Goal: Communication & Community: Answer question/provide support

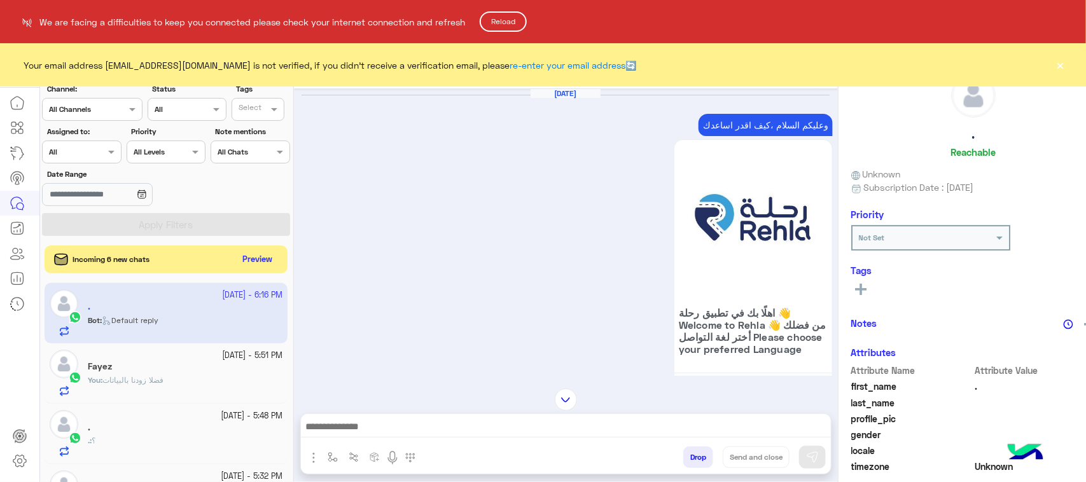
scroll to position [636, 0]
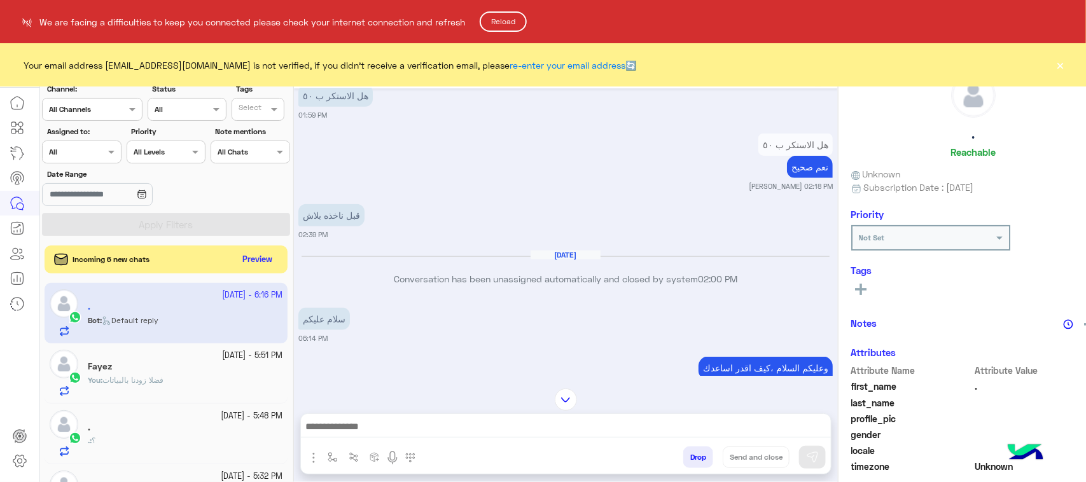
click at [504, 17] on button "Reload" at bounding box center [503, 21] width 47 height 20
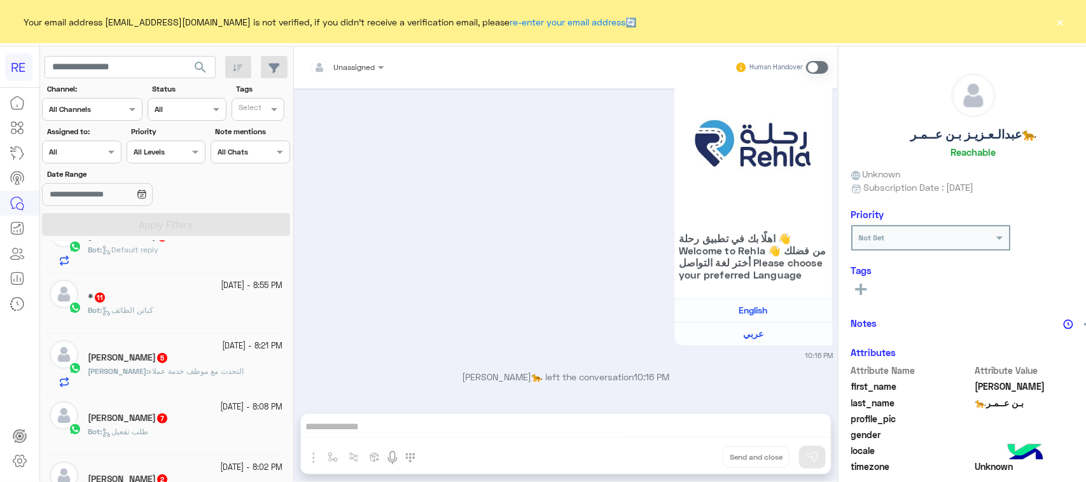
scroll to position [159, 0]
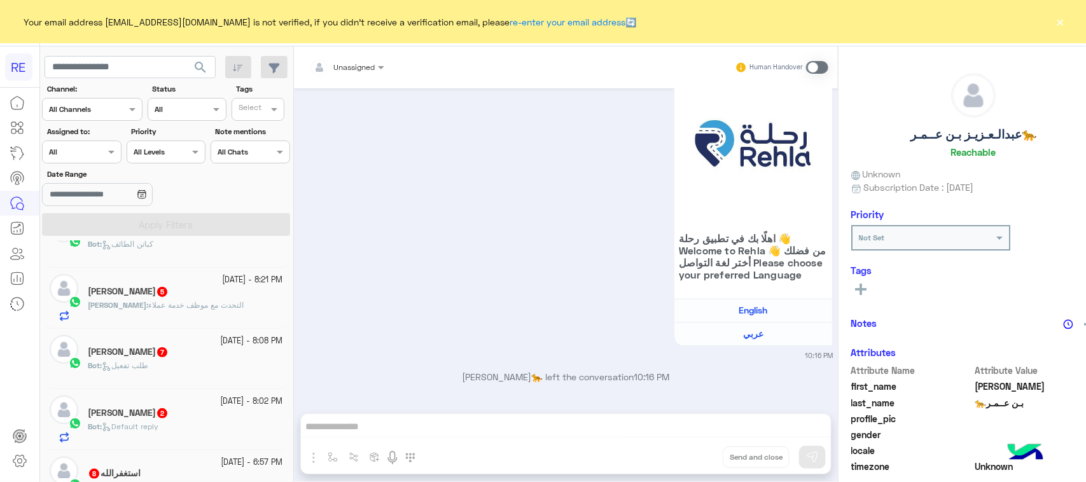
click at [183, 296] on div "Sami 5" at bounding box center [185, 292] width 195 height 13
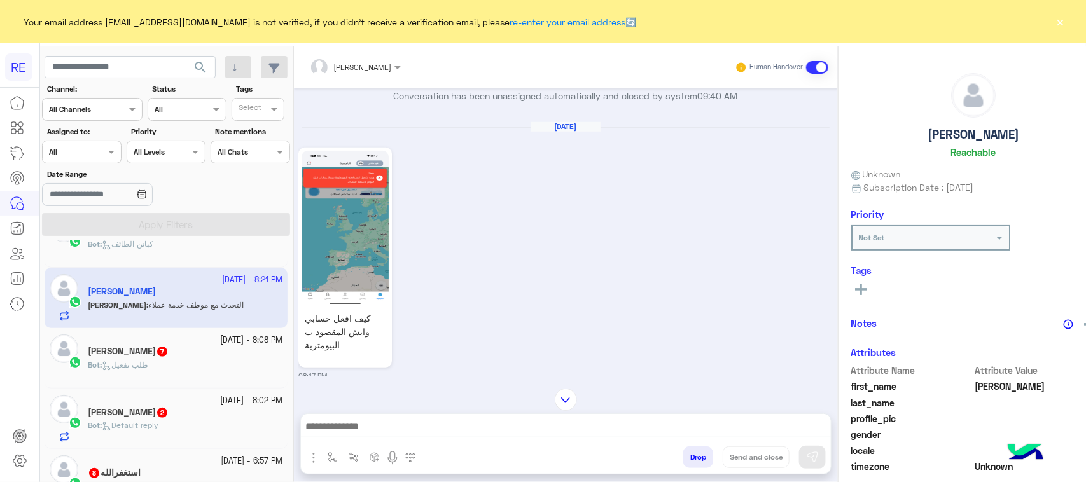
scroll to position [445, 0]
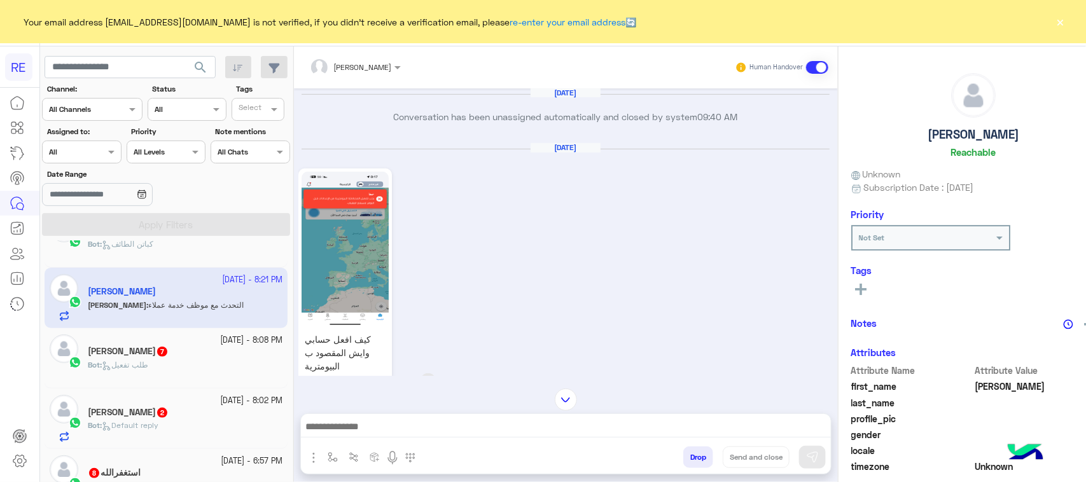
click at [319, 200] on img at bounding box center [344, 249] width 87 height 155
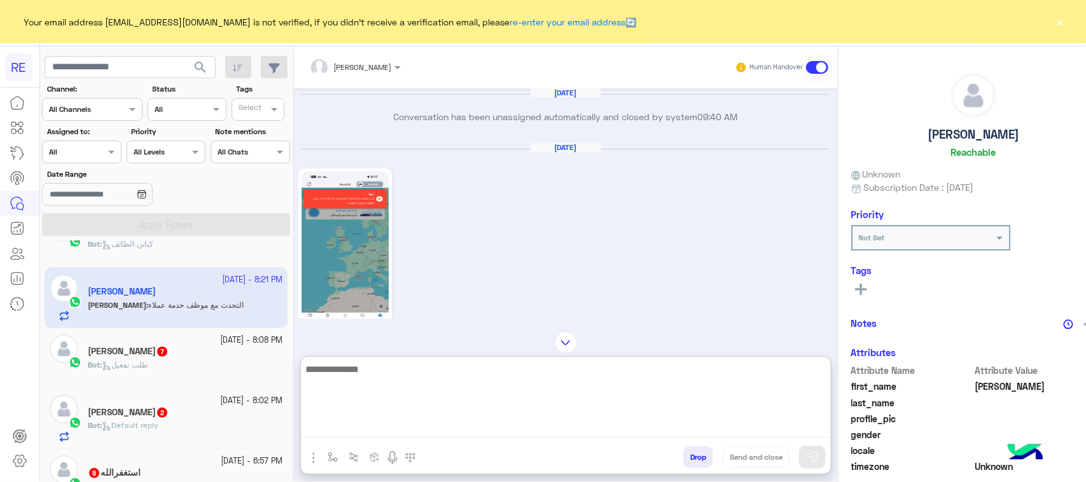
click at [440, 432] on textarea at bounding box center [566, 399] width 530 height 76
paste textarea "**********"
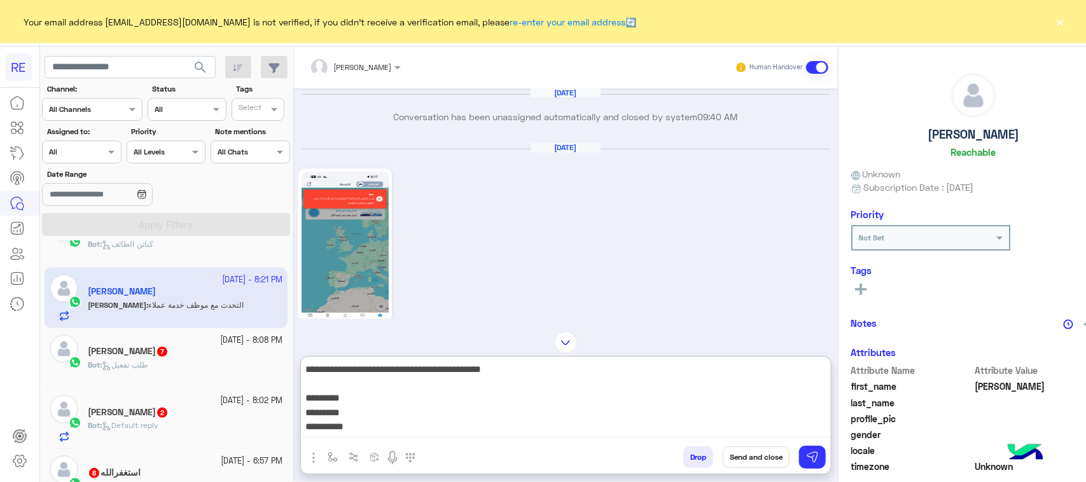
scroll to position [53, 0]
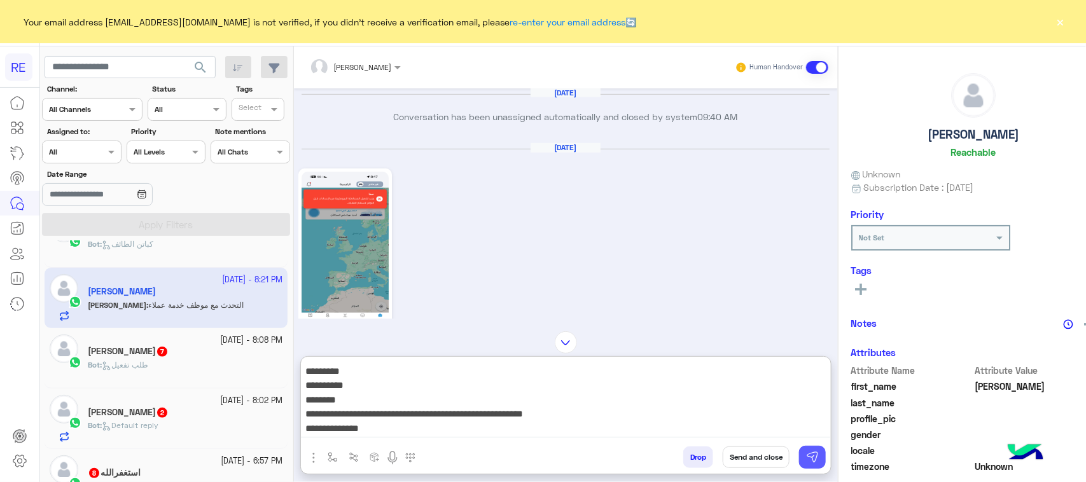
type textarea "**********"
click at [799, 450] on button at bounding box center [812, 457] width 27 height 23
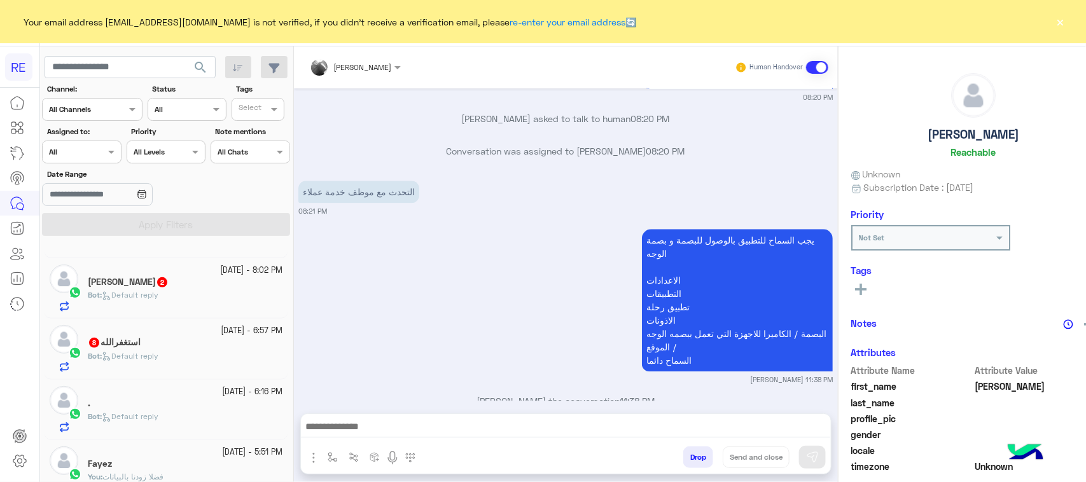
scroll to position [318, 0]
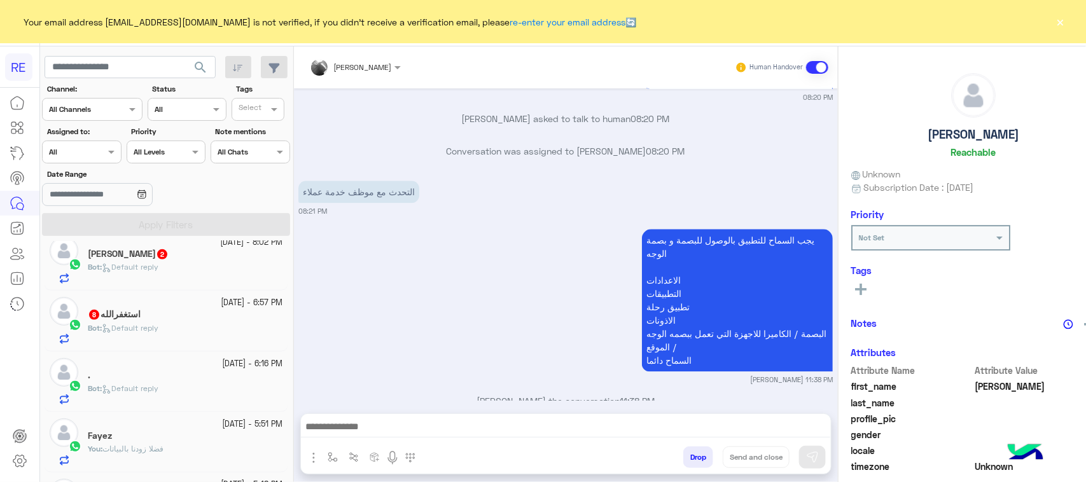
click at [158, 272] on span "Default reply" at bounding box center [130, 267] width 57 height 10
